Goal: Task Accomplishment & Management: Manage account settings

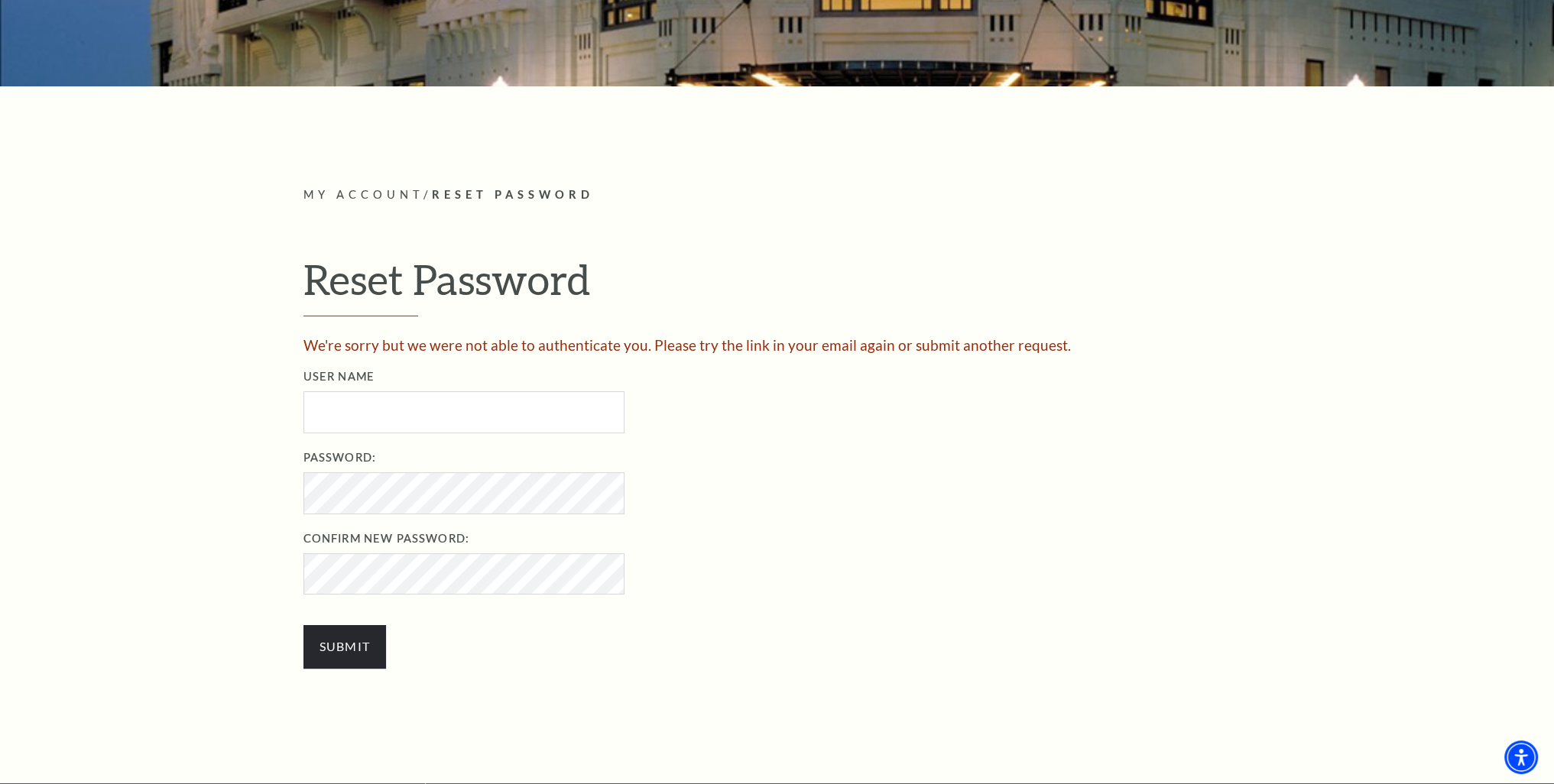
scroll to position [382, 0]
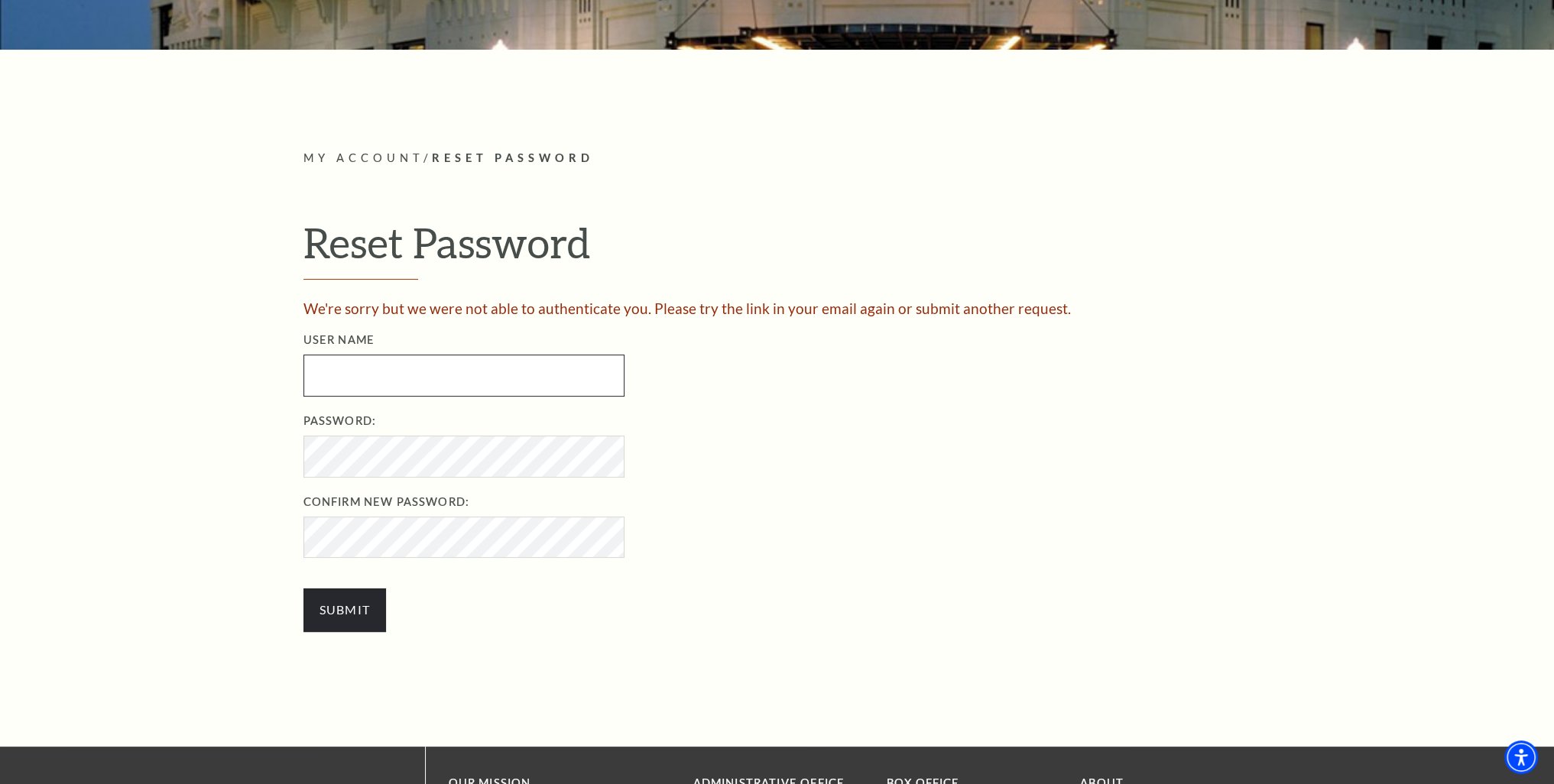
click at [456, 377] on input "\a User Name\a" at bounding box center [464, 375] width 321 height 42
click at [457, 364] on input "\a User Name\a" at bounding box center [464, 375] width 321 height 42
type input "Gterrones"
click at [304, 588] on input "Submit" at bounding box center [345, 610] width 83 height 43
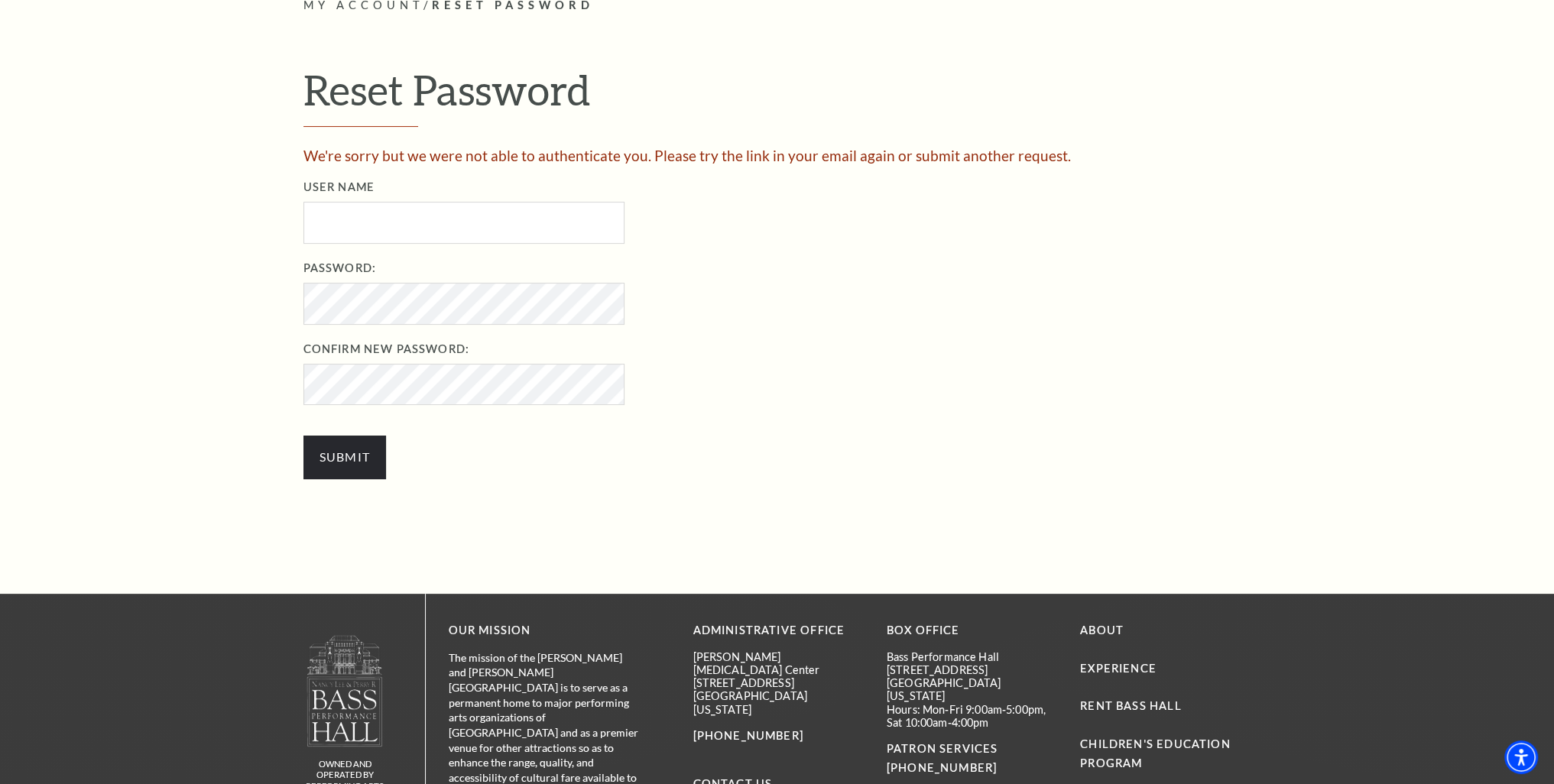
scroll to position [306, 0]
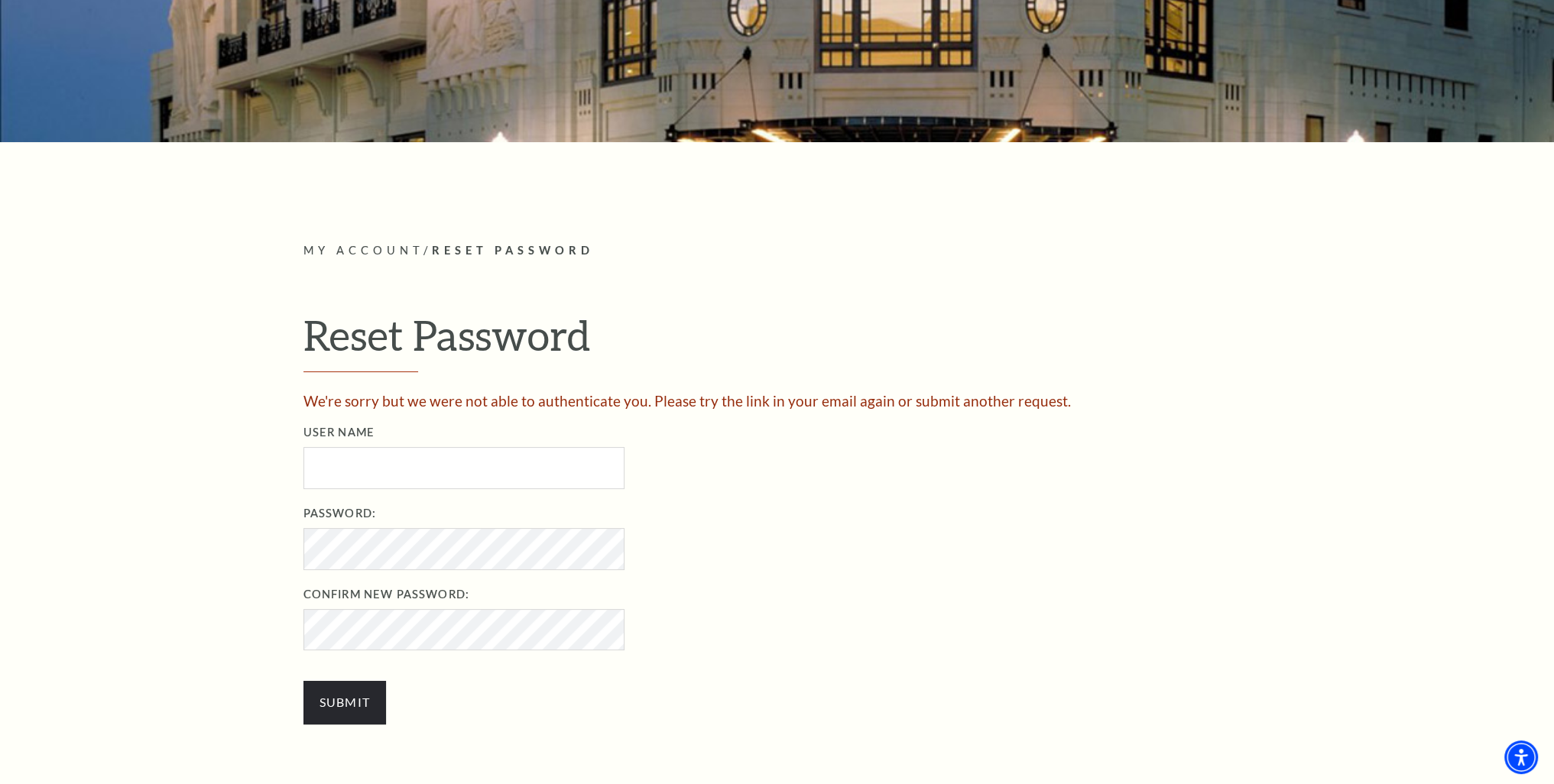
scroll to position [306, 0]
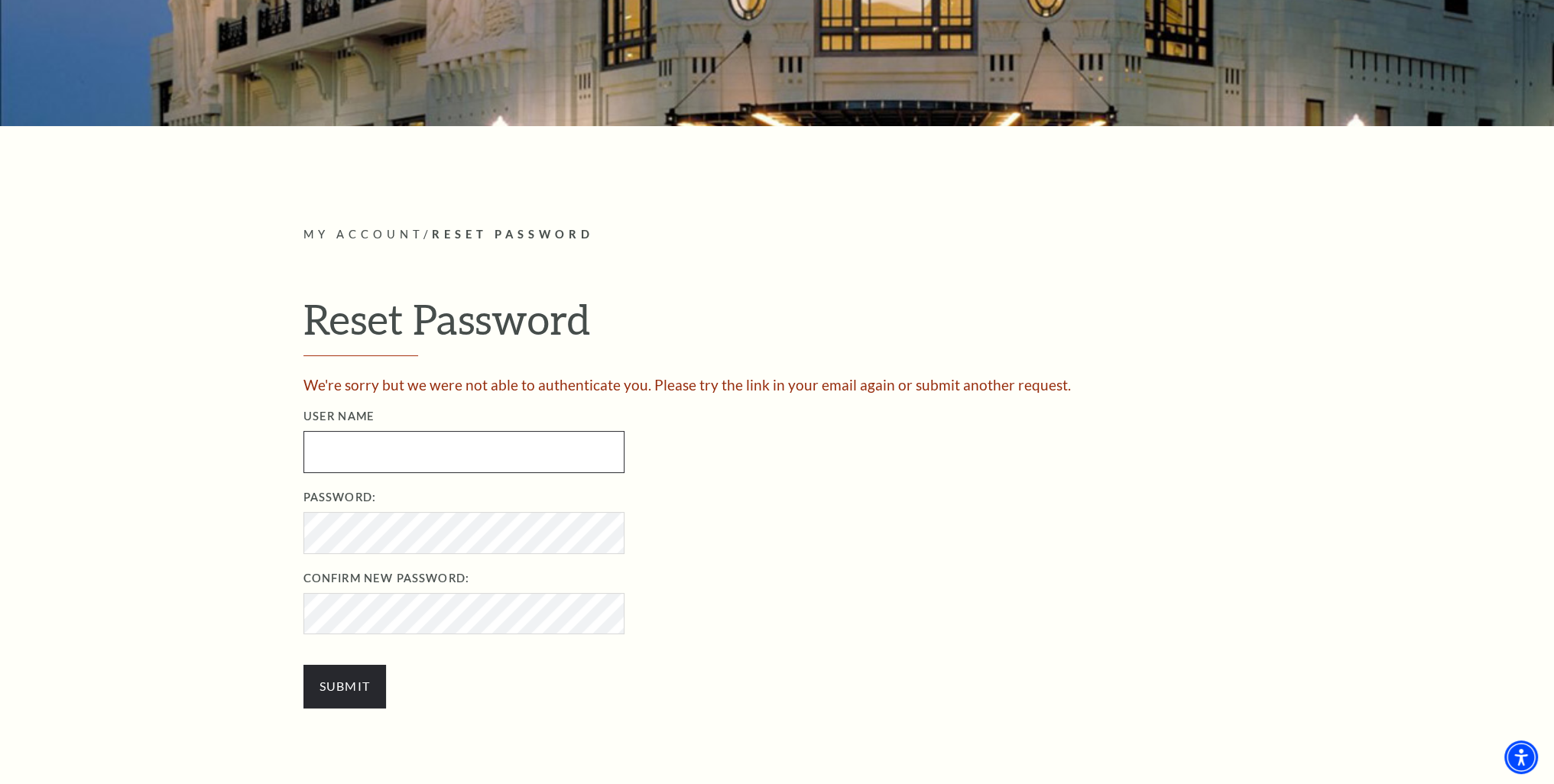
click at [367, 450] on input "\a User Name\a" at bounding box center [464, 452] width 321 height 42
type input "Gterrones@ireg.us"
click at [362, 690] on input "Submit" at bounding box center [345, 686] width 83 height 43
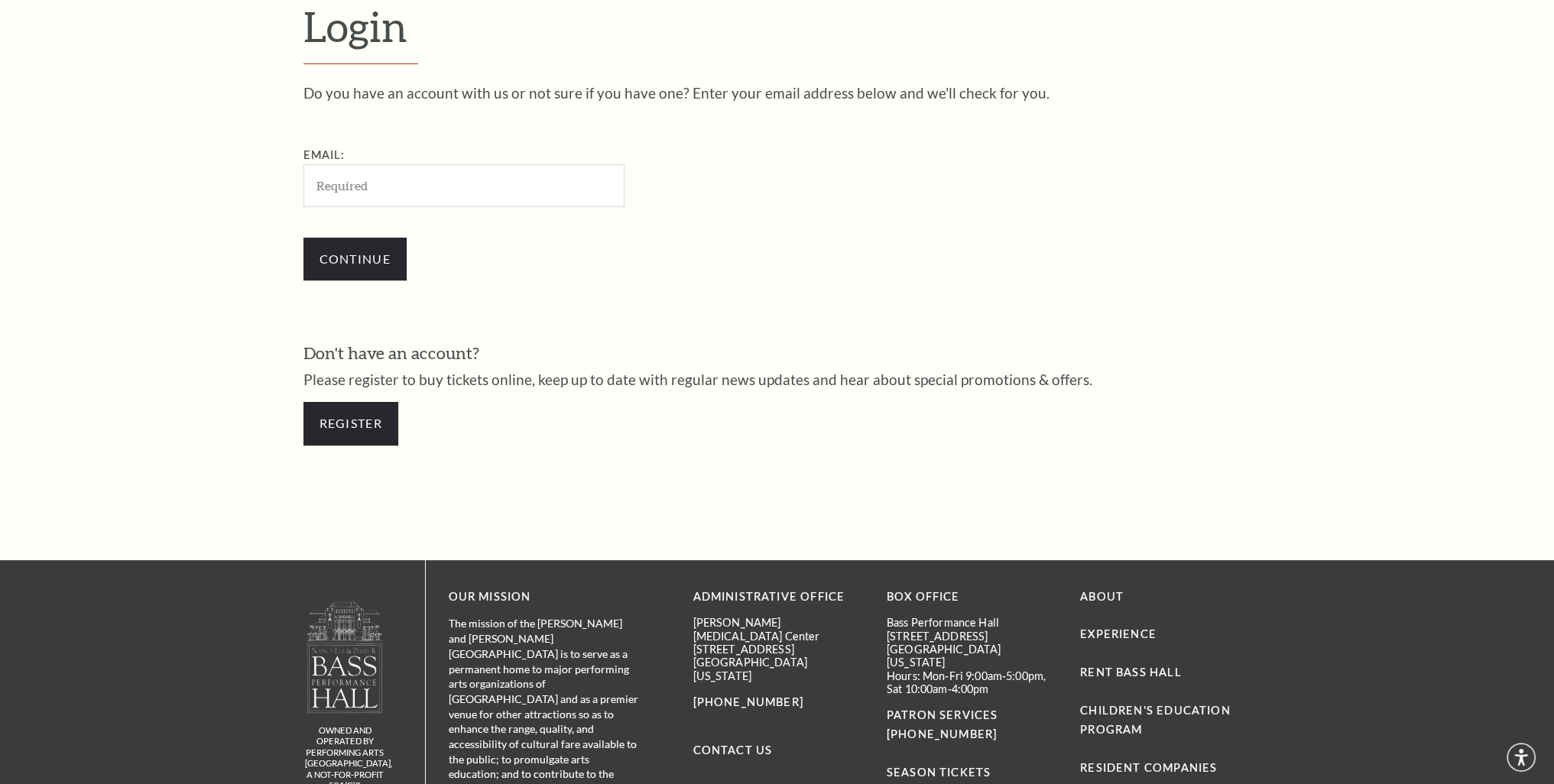
scroll to position [530, 0]
type input "gterrones@ireg.us"
click at [385, 419] on link "Register" at bounding box center [351, 423] width 95 height 43
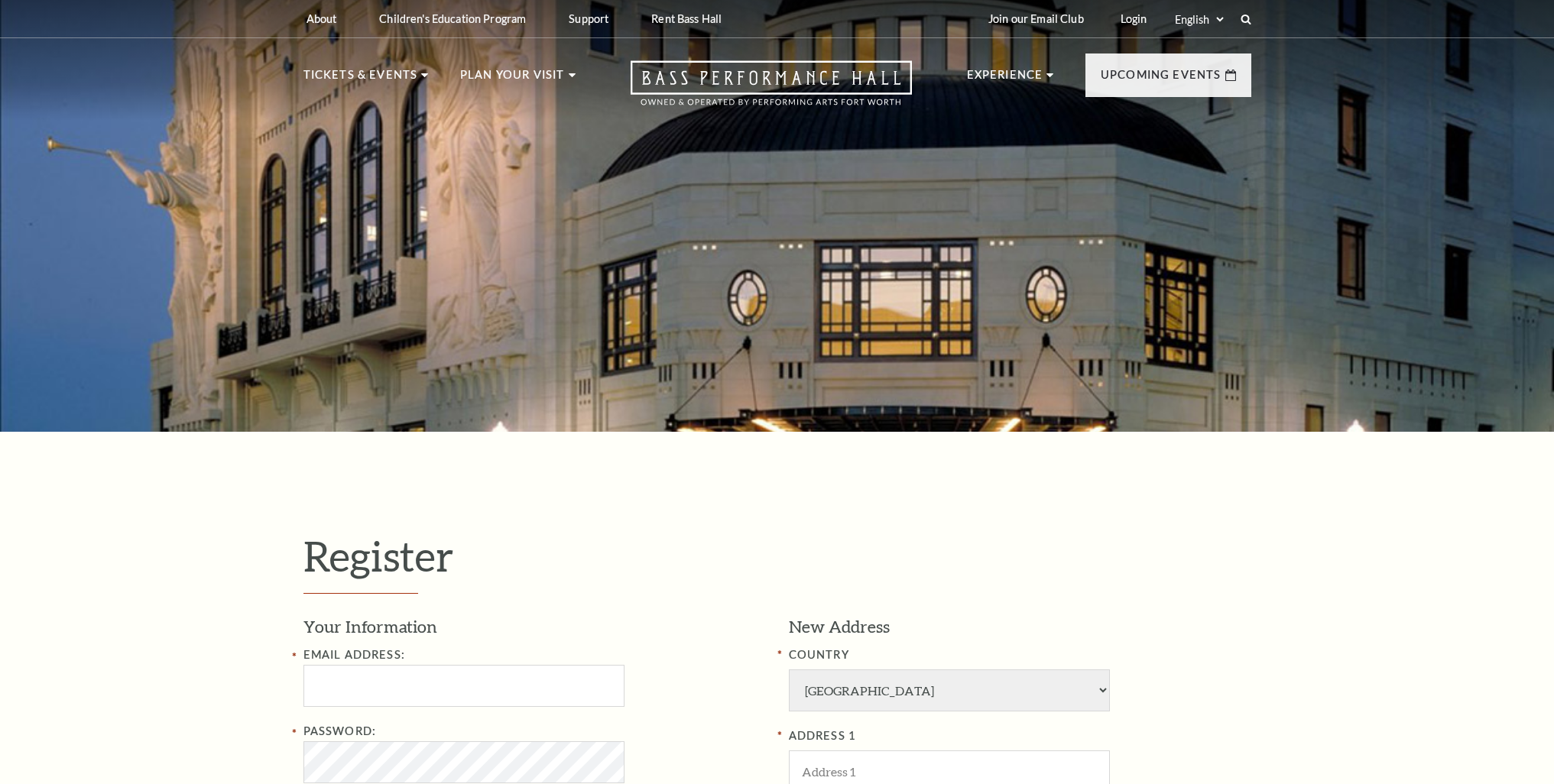
select select "1"
select select "[GEOGRAPHIC_DATA]"
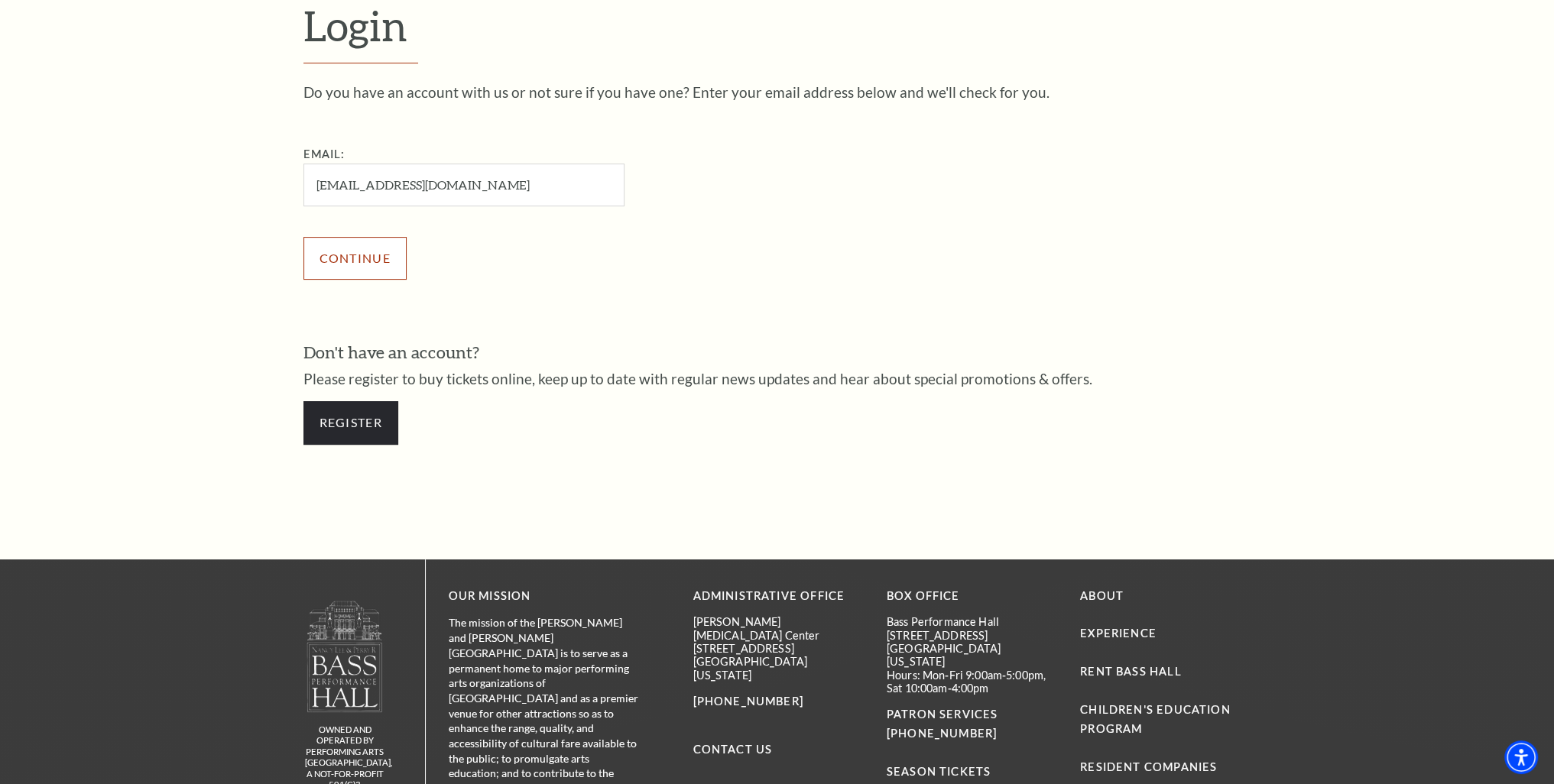
click at [373, 251] on input "Continue" at bounding box center [355, 258] width 103 height 43
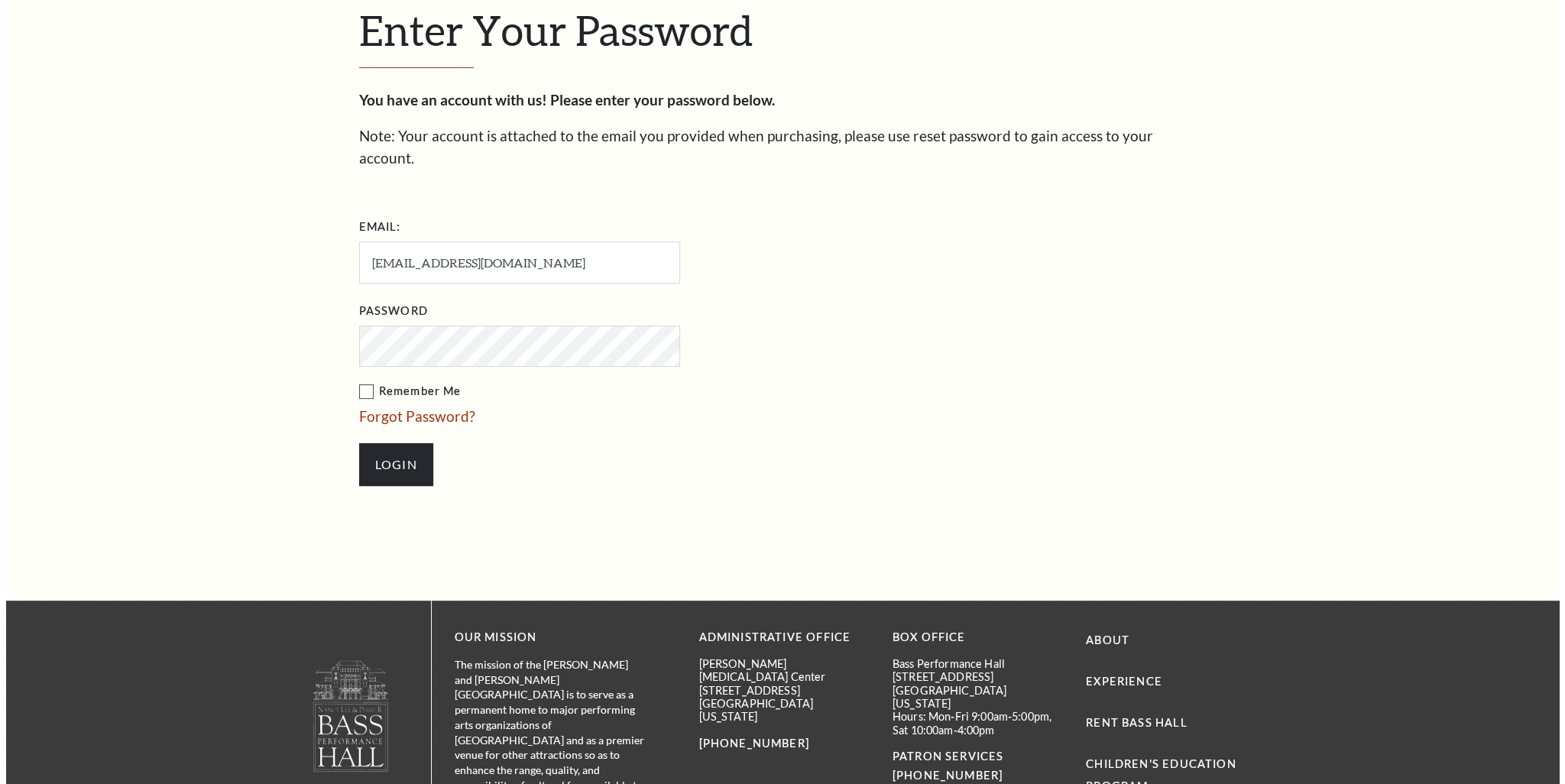
scroll to position [544, 0]
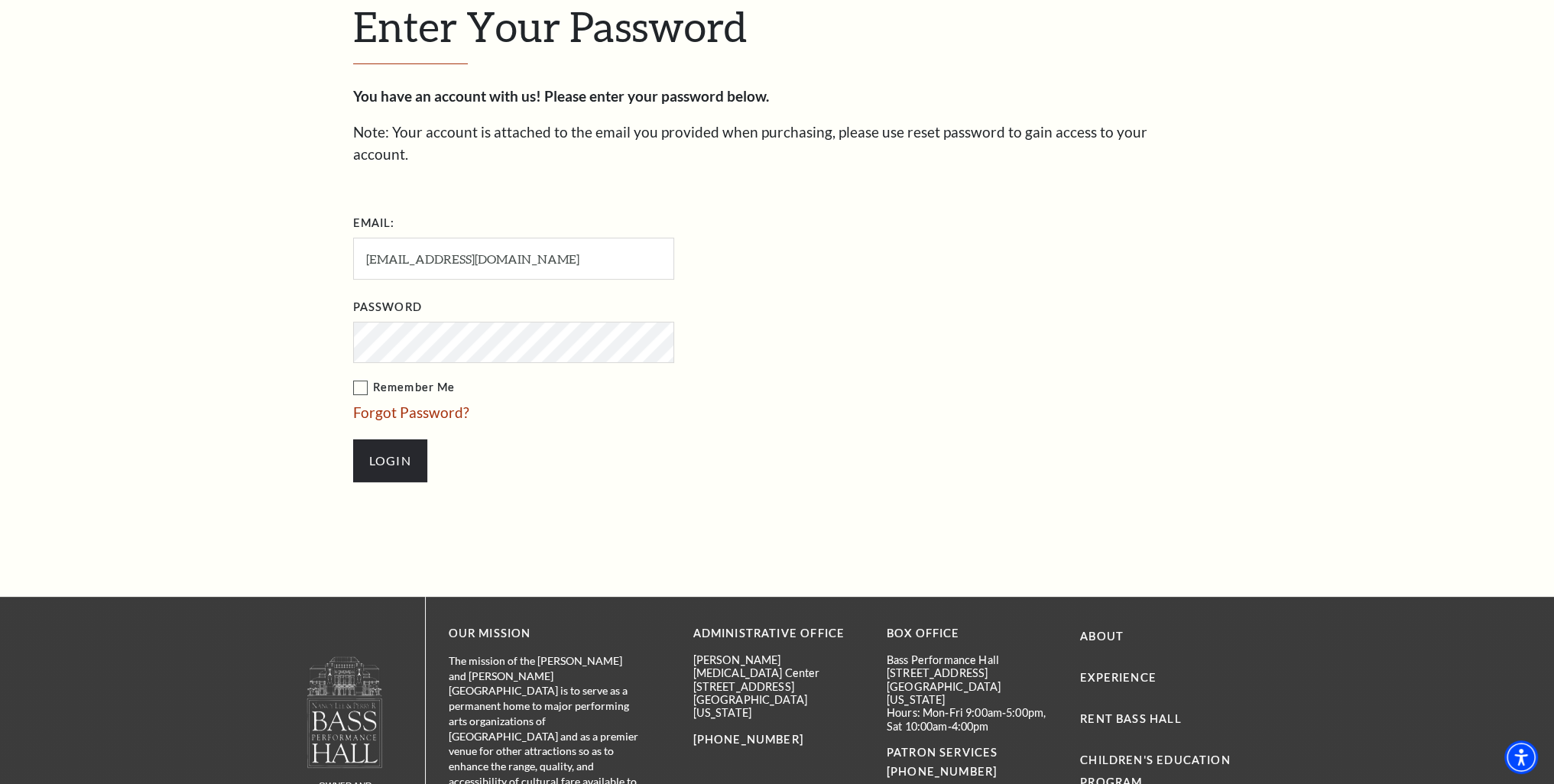
click at [392, 403] on link "Forgot Password?" at bounding box center [411, 412] width 117 height 17
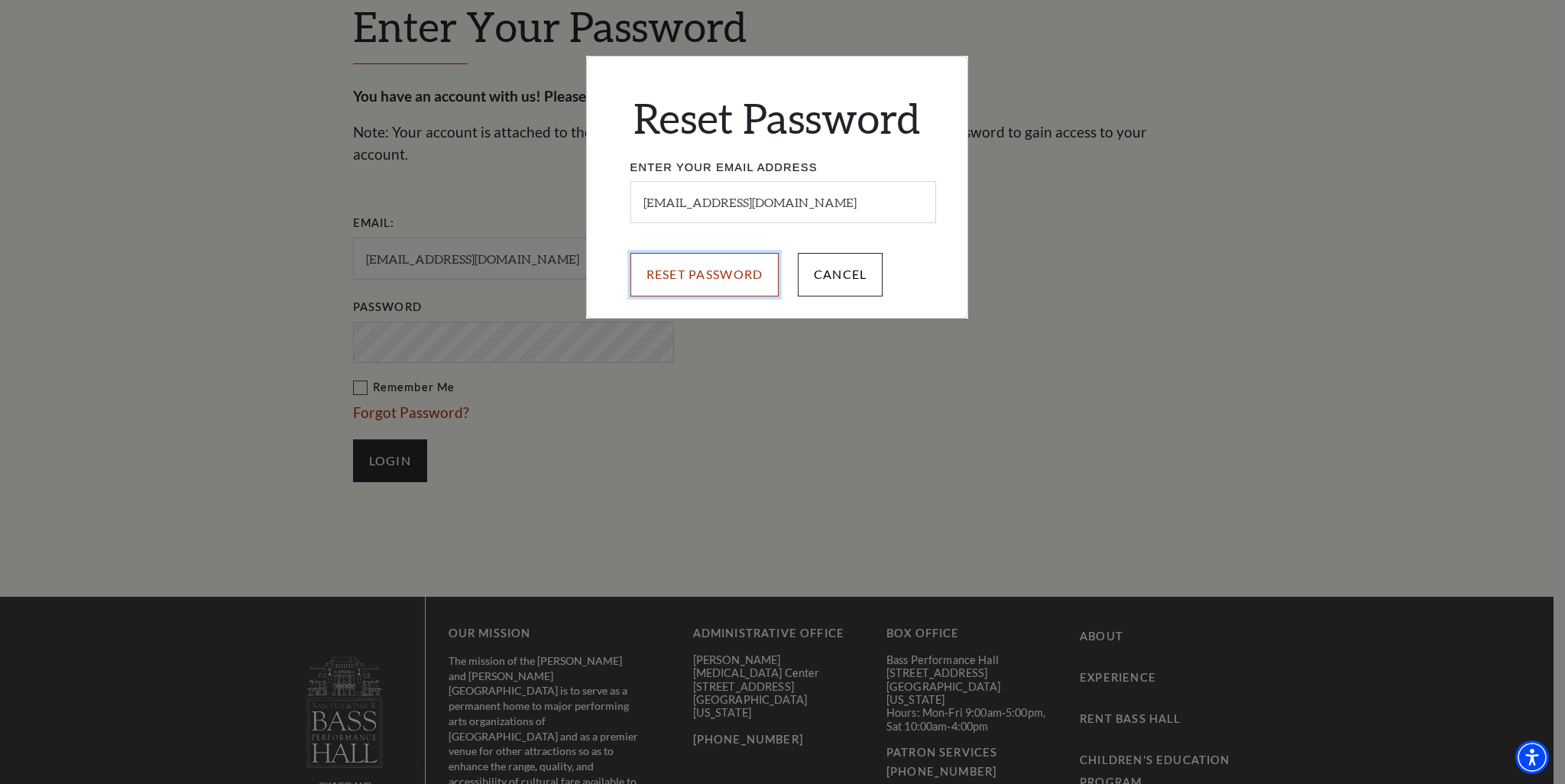
click at [699, 278] on input "Reset Password" at bounding box center [705, 274] width 149 height 43
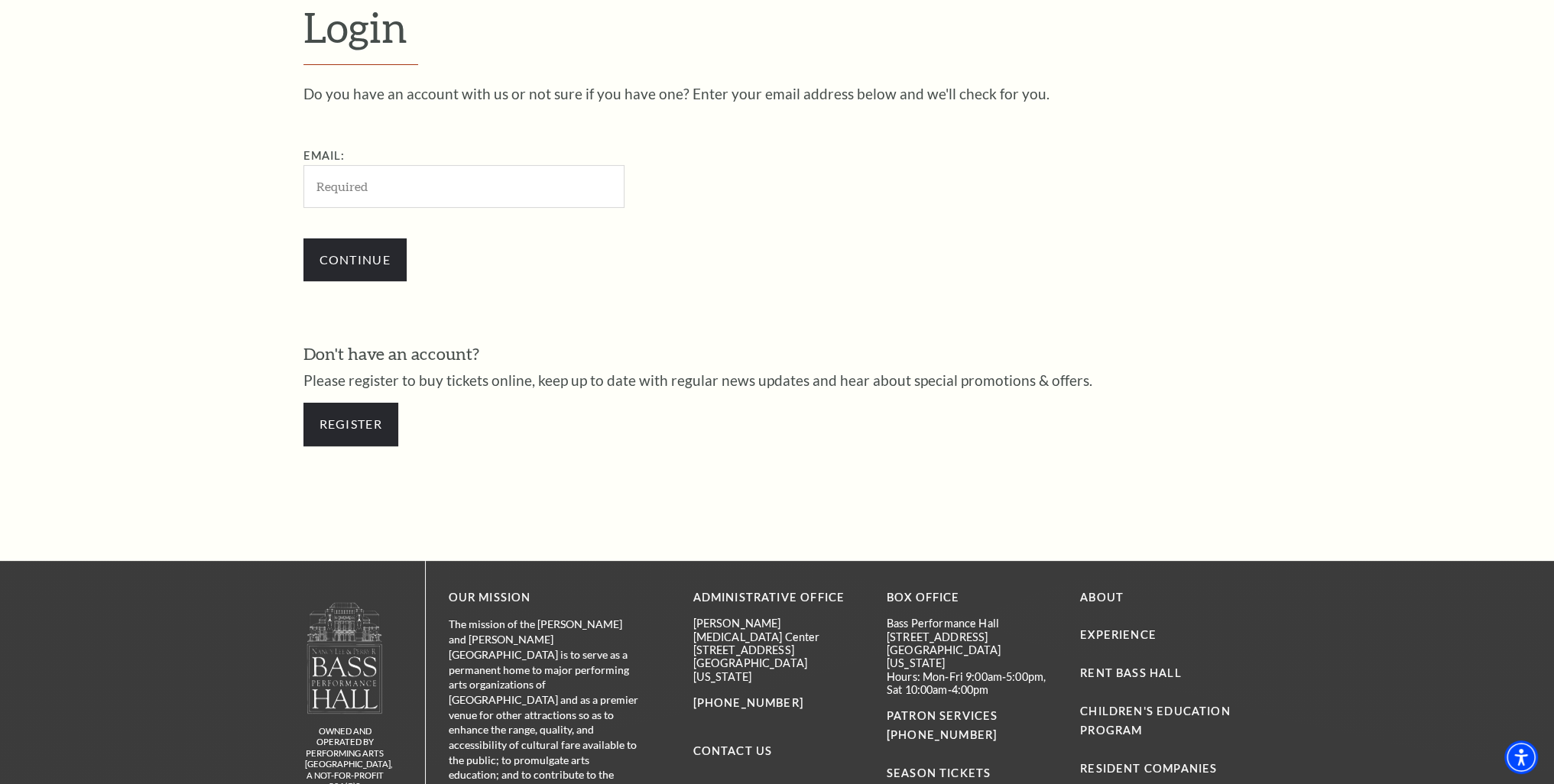
scroll to position [530, 0]
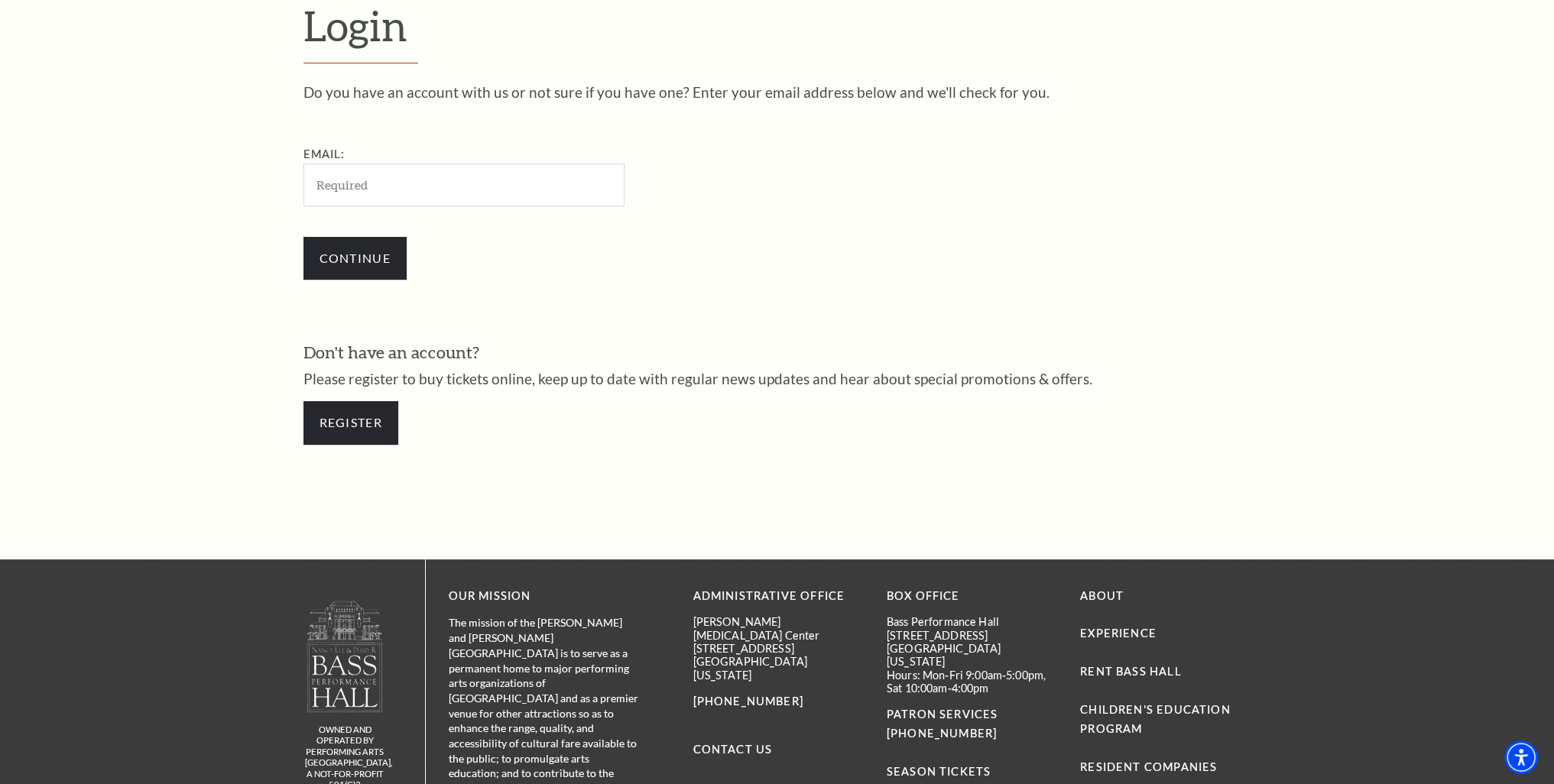
click at [373, 185] on input "Email:" at bounding box center [464, 184] width 321 height 42
type input "[EMAIL_ADDRESS][DOMAIN_NAME]"
click at [361, 256] on input "Continue" at bounding box center [355, 258] width 103 height 43
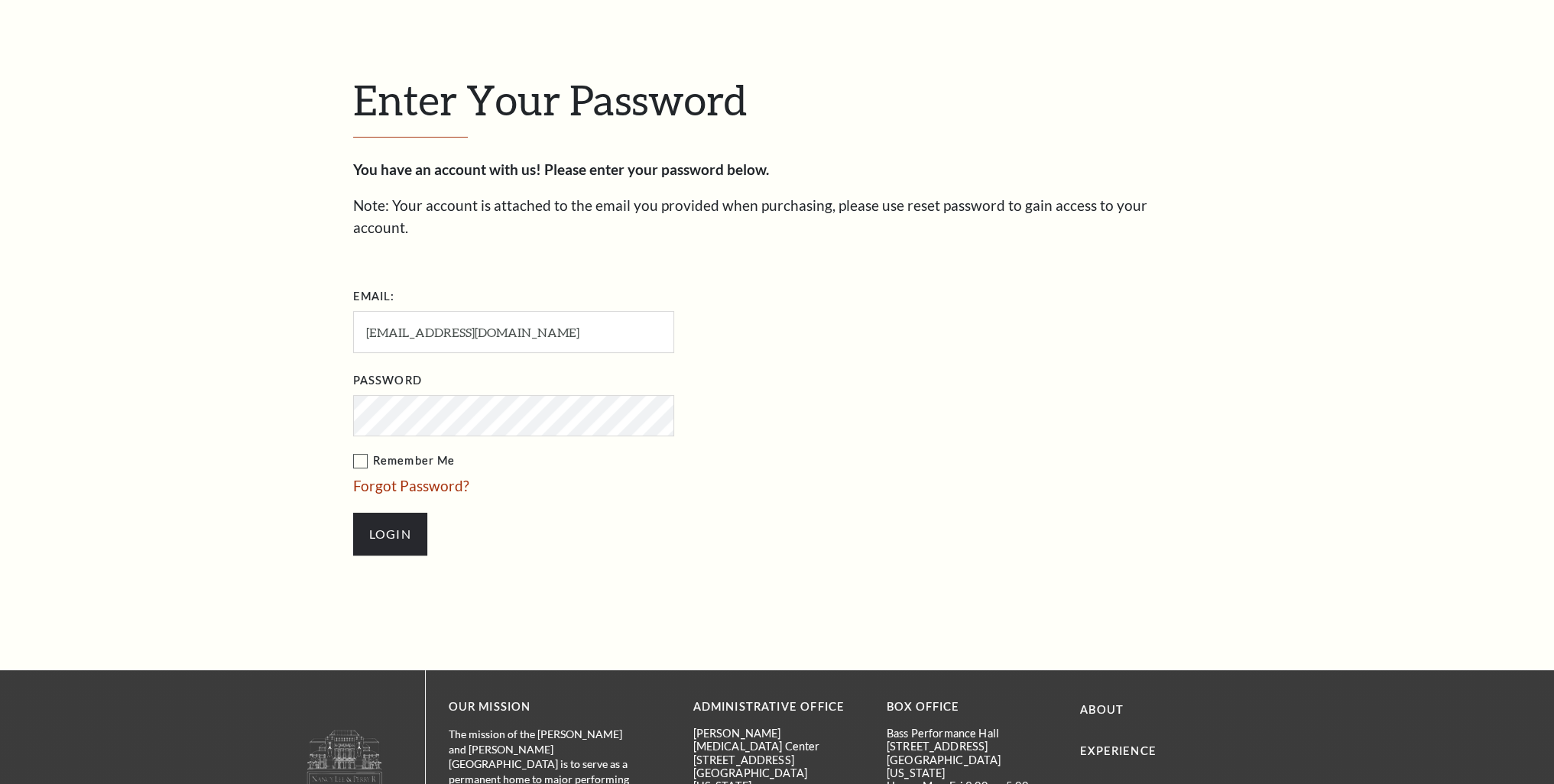
scroll to position [544, 0]
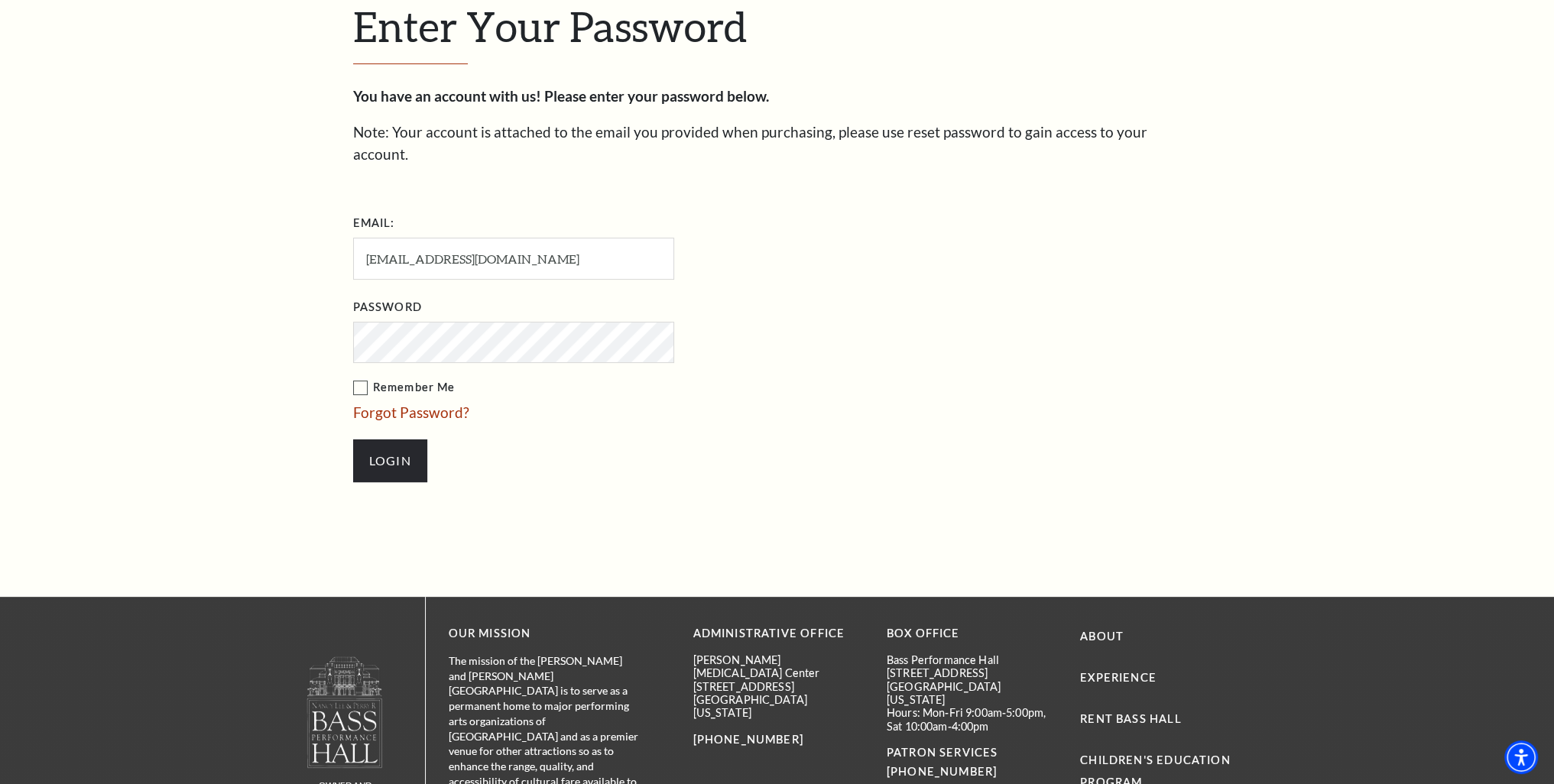
click at [353, 439] on input "Login" at bounding box center [390, 461] width 75 height 43
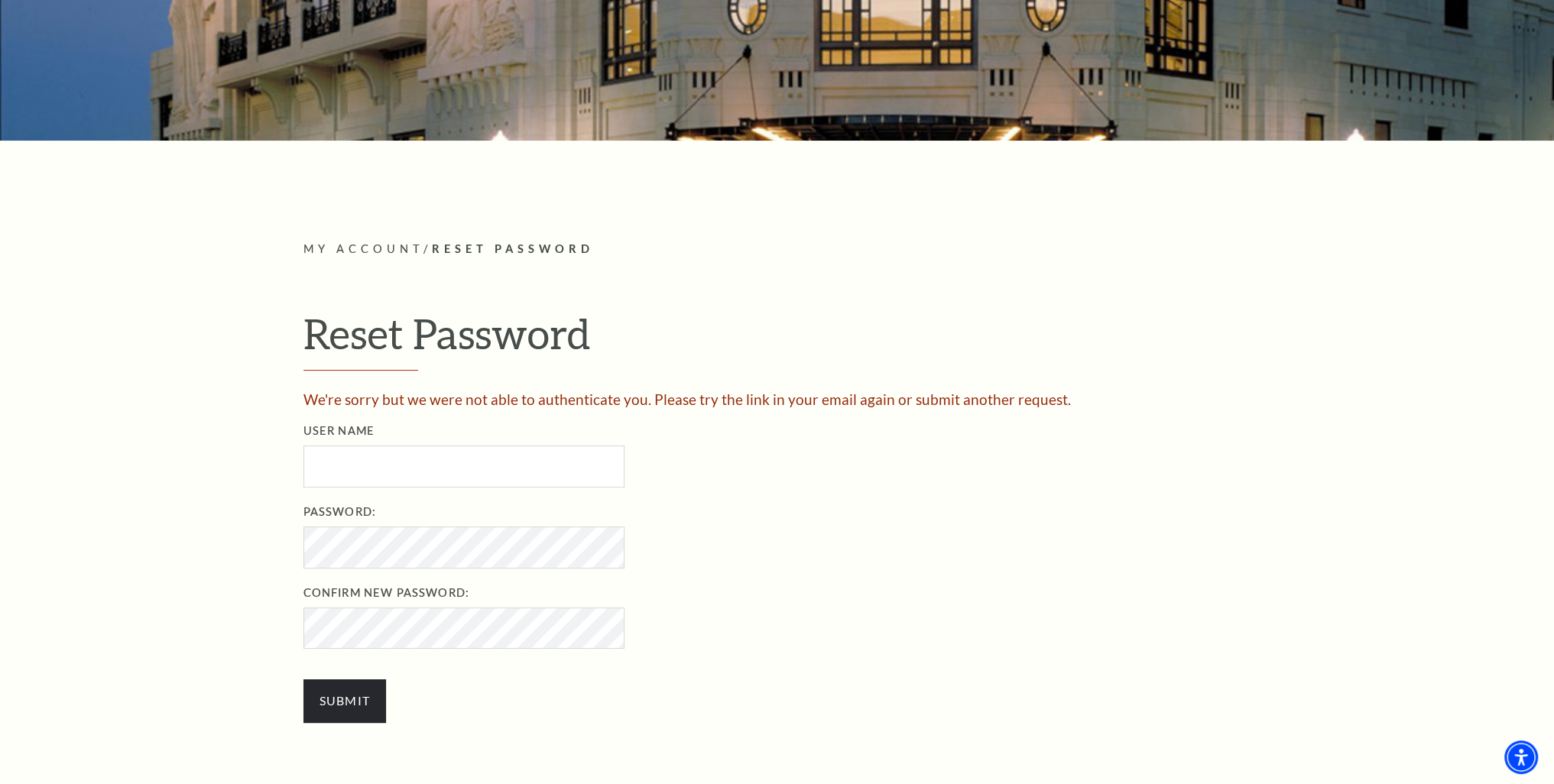
scroll to position [382, 0]
